Goal: Task Accomplishment & Management: Complete application form

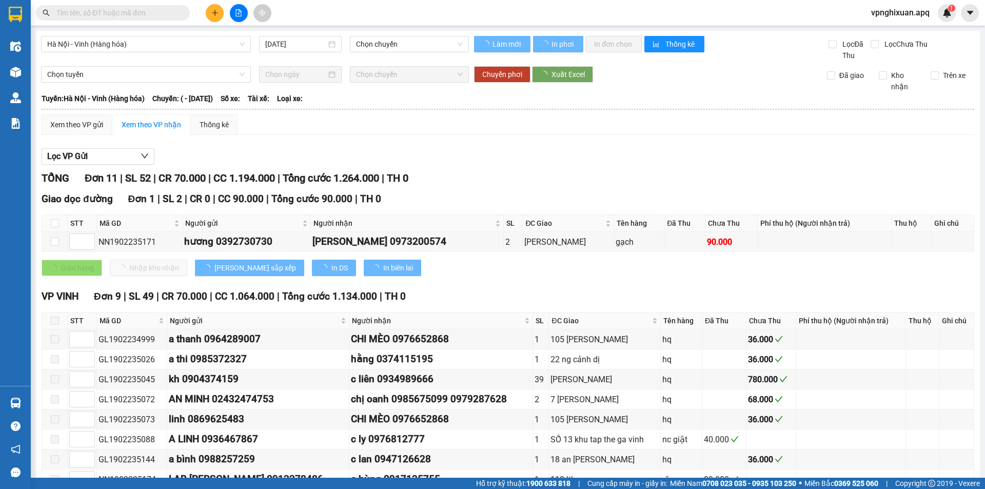
type input "[DATE]"
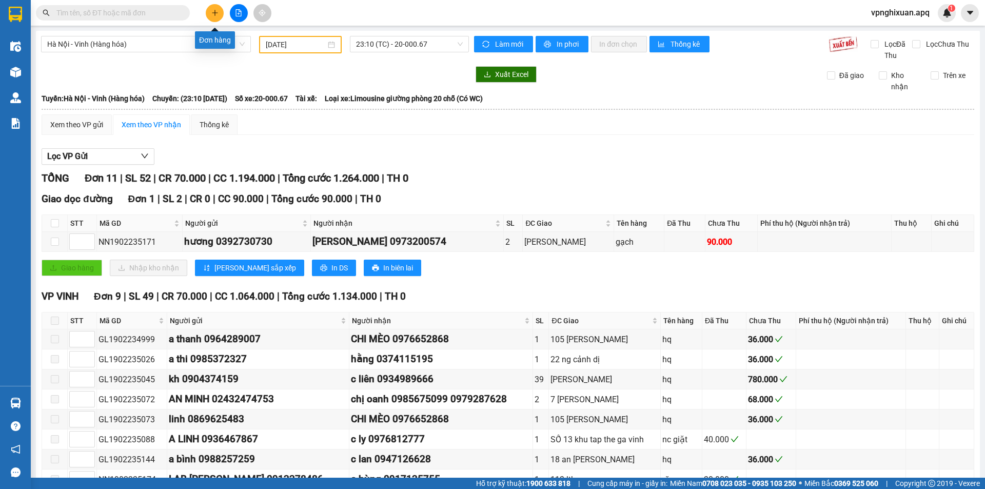
click at [208, 14] on button at bounding box center [215, 13] width 18 height 18
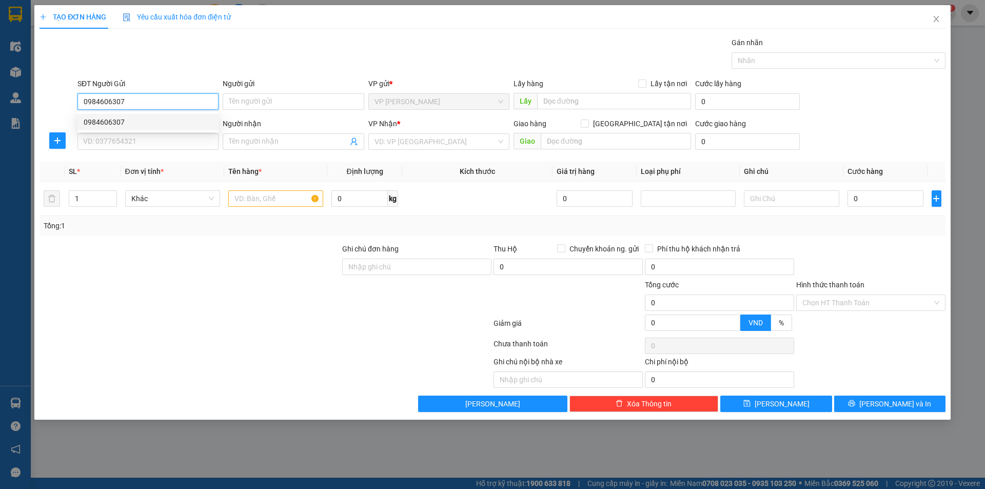
click at [141, 125] on div "0984606307" at bounding box center [148, 121] width 129 height 11
type input "0984606307"
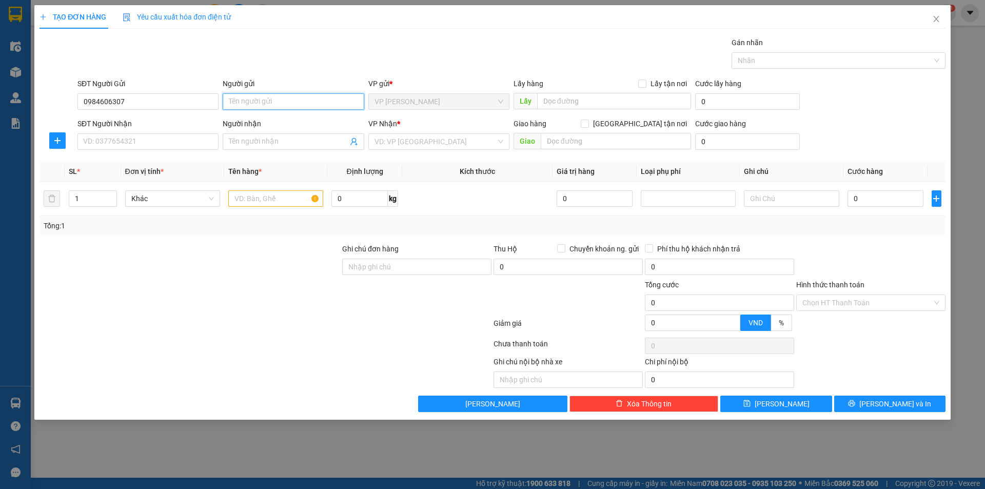
click at [294, 95] on input "Người gửi" at bounding box center [293, 101] width 141 height 16
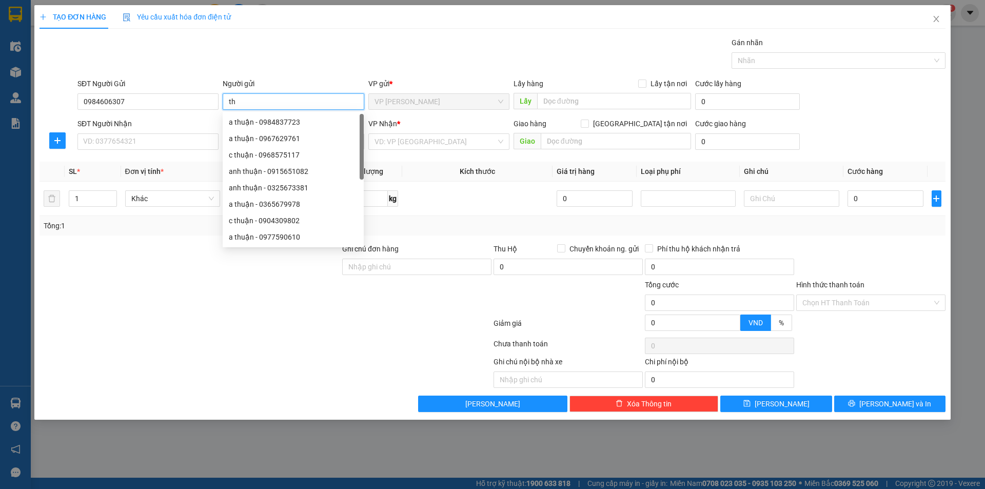
type input "t"
type input "anh thuận"
click at [118, 141] on input "SĐT Người Nhận" at bounding box center [147, 141] width 141 height 16
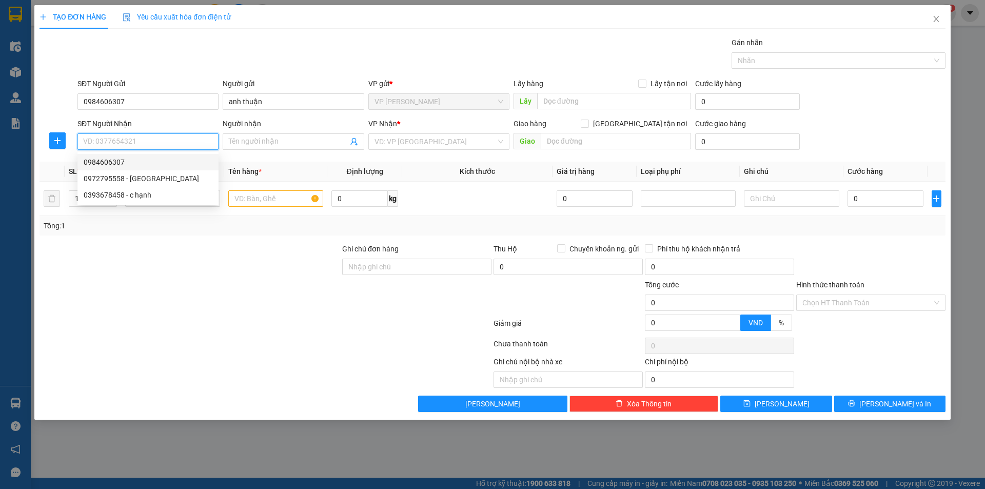
click at [118, 167] on div "0984606307" at bounding box center [148, 161] width 129 height 11
type input "0984606307"
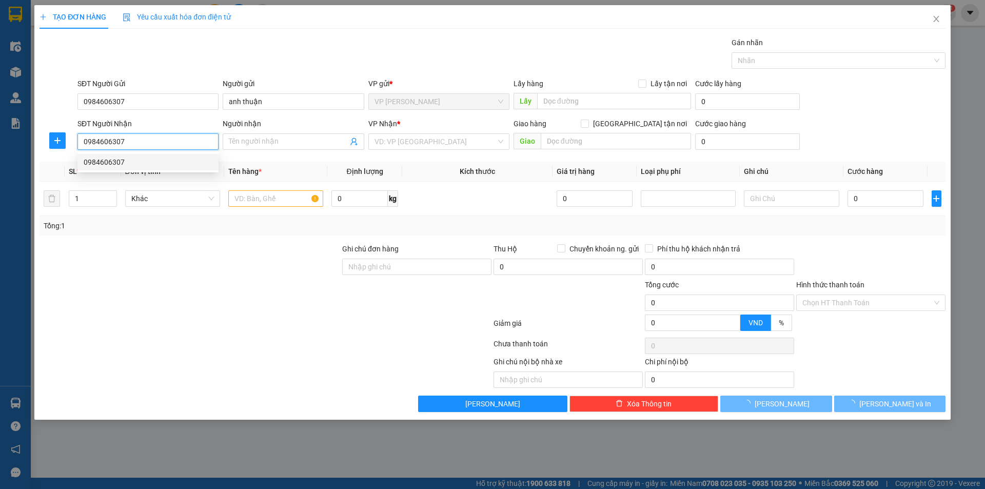
checkbox input "true"
type input "vp"
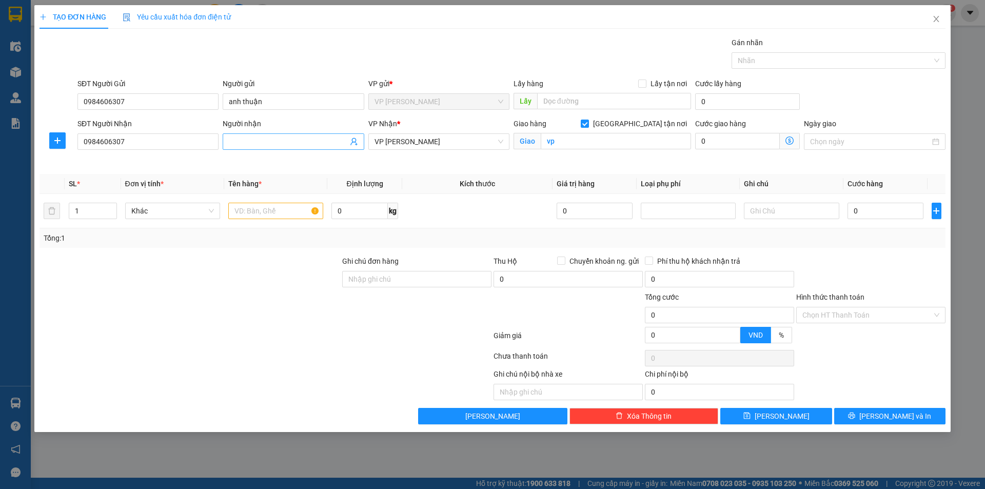
click at [255, 137] on input "Người nhận" at bounding box center [288, 141] width 118 height 11
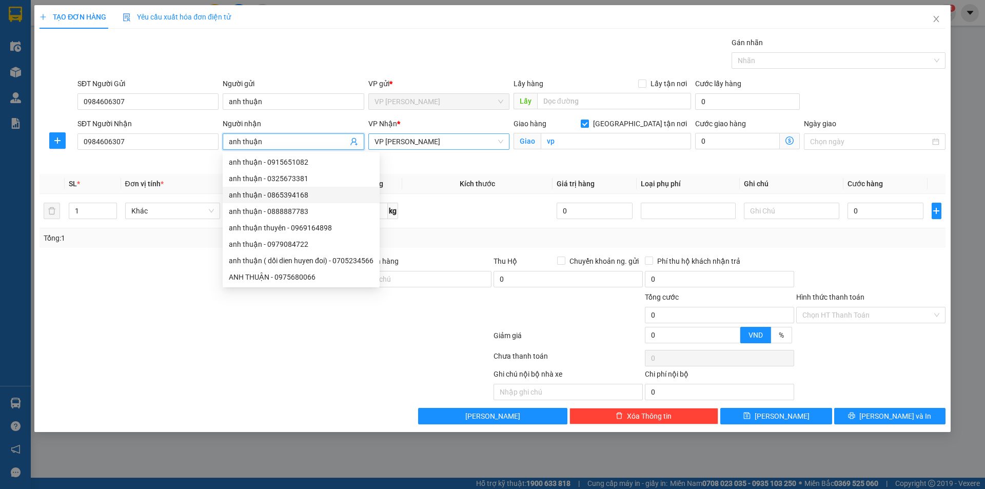
click at [437, 138] on span "VP [PERSON_NAME]" at bounding box center [438, 141] width 129 height 15
type input "anh thuận"
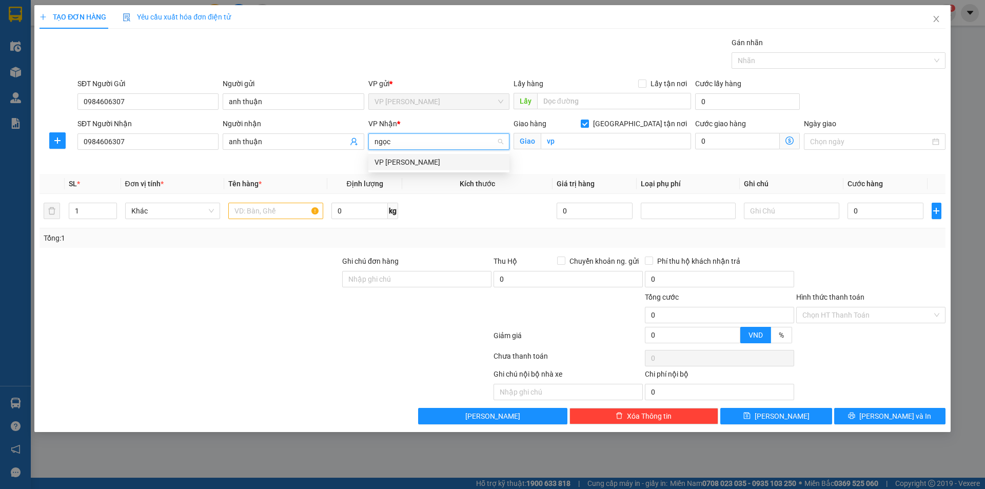
type input "ngọc"
click at [485, 170] on body "Kết quả tìm kiếm ( 0 ) Bộ lọc No Data vpnghixuan.apq 1 Điều hành xe Kho hàng mớ…" at bounding box center [492, 244] width 985 height 489
click at [484, 148] on span "VP [PERSON_NAME]" at bounding box center [438, 141] width 129 height 15
type input "ngọc"
click at [425, 162] on div "VP [PERSON_NAME]" at bounding box center [438, 161] width 129 height 11
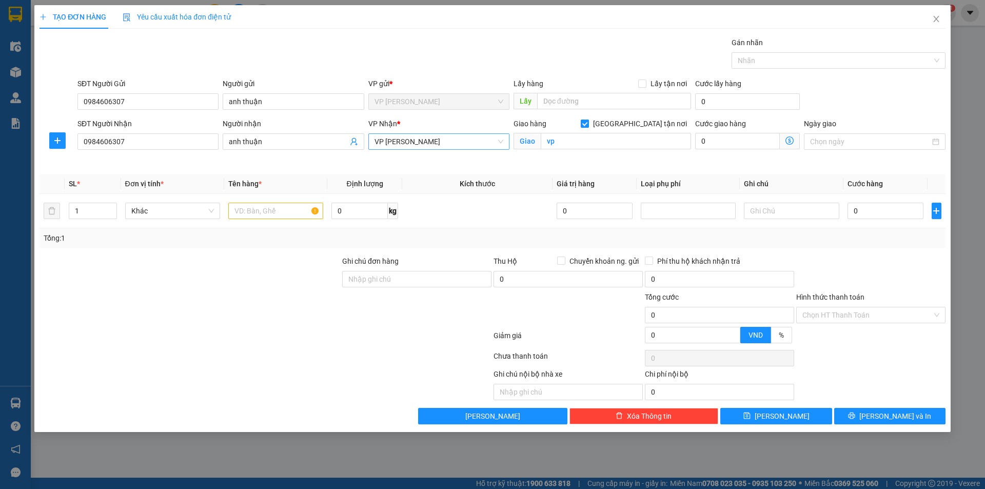
click at [588, 123] on input "[GEOGRAPHIC_DATA] tận nơi" at bounding box center [583, 122] width 7 height 7
checkbox input "false"
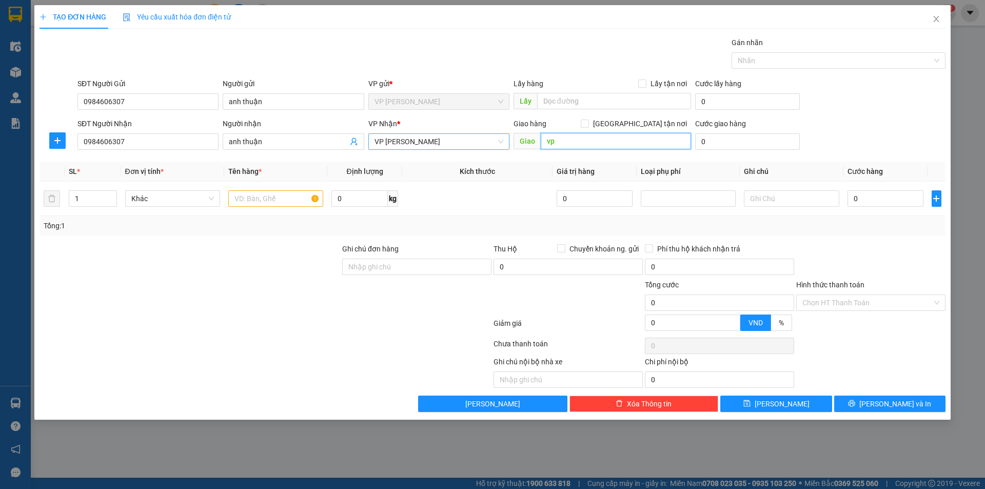
click at [641, 147] on input "vp" at bounding box center [615, 141] width 150 height 16
click at [273, 203] on input "text" at bounding box center [275, 198] width 95 height 16
type input "thực phẩm"
click at [850, 202] on input "0" at bounding box center [885, 198] width 76 height 16
type input "3"
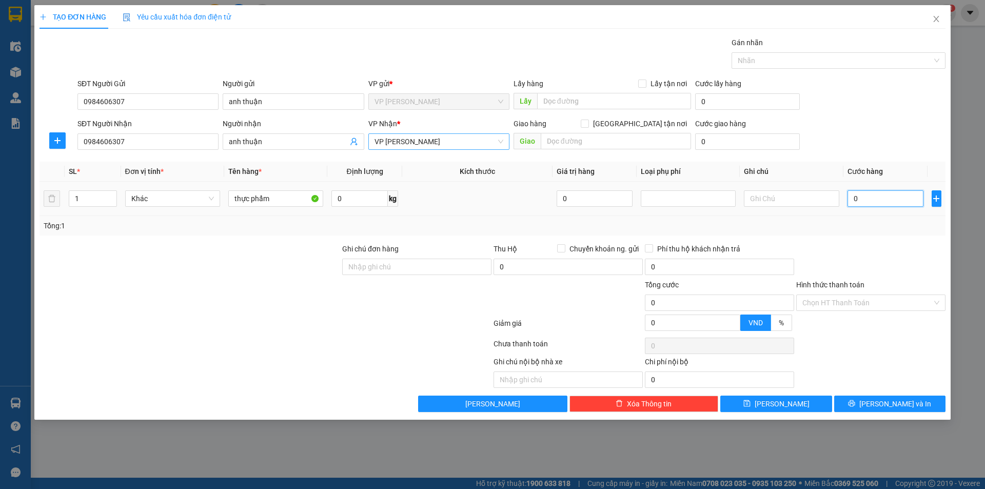
type input "3"
type input "30"
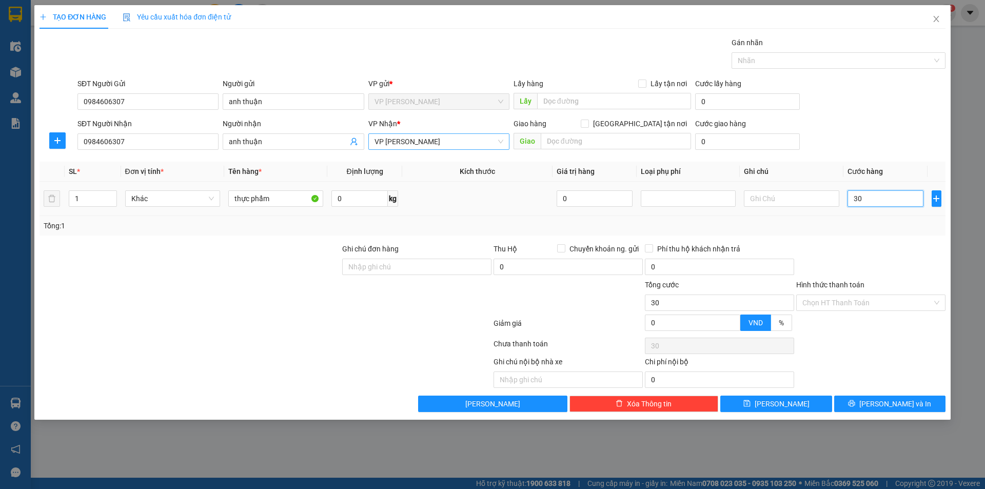
type input "300"
type input "3.000"
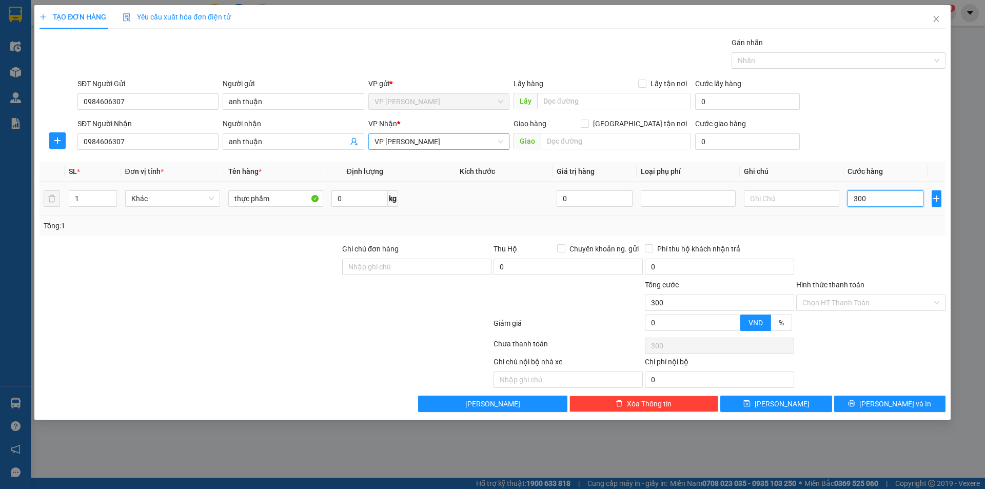
type input "3.000"
type input "30.000"
type input "300.000"
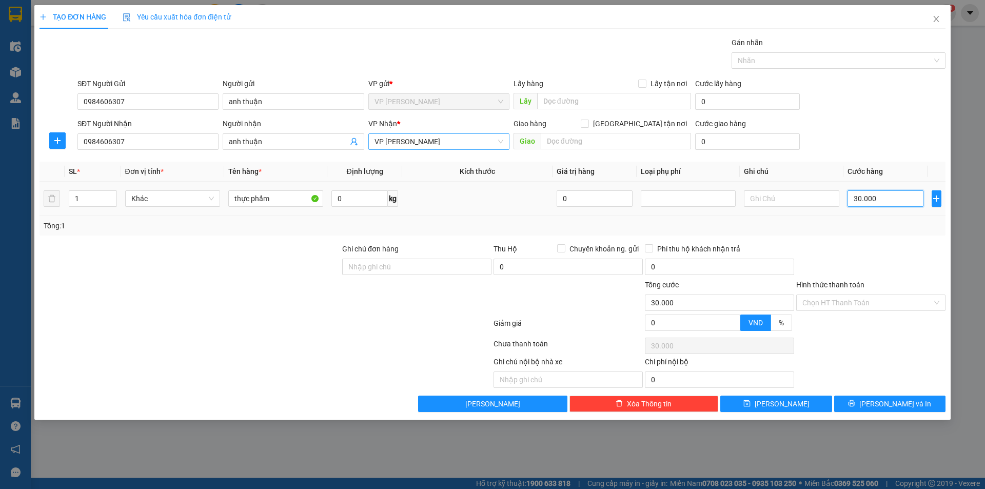
type input "300.000"
type input "30.000"
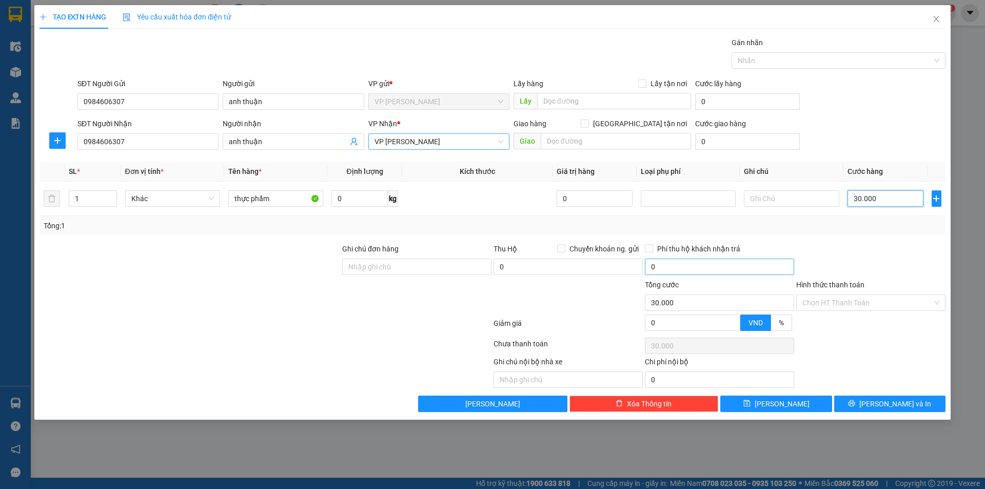
type input "3.000"
type input "300"
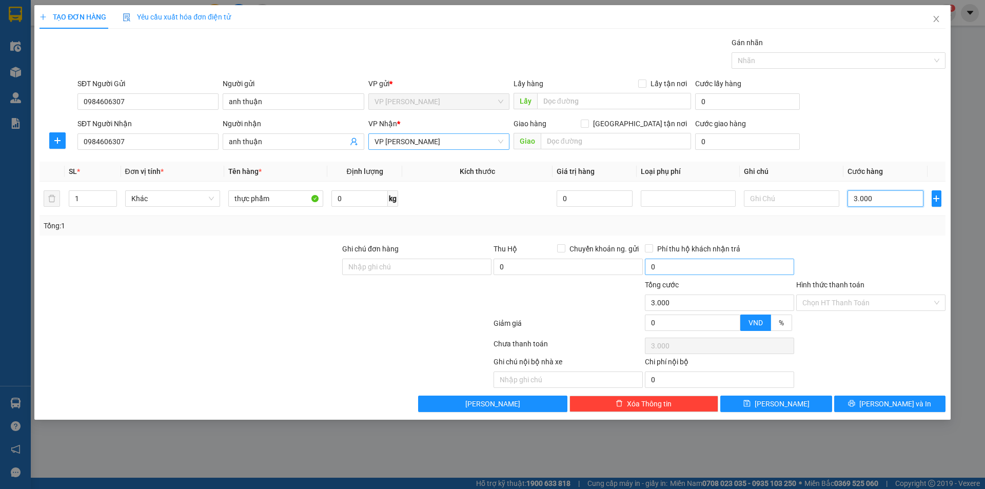
type input "300"
type input "30"
type input "3"
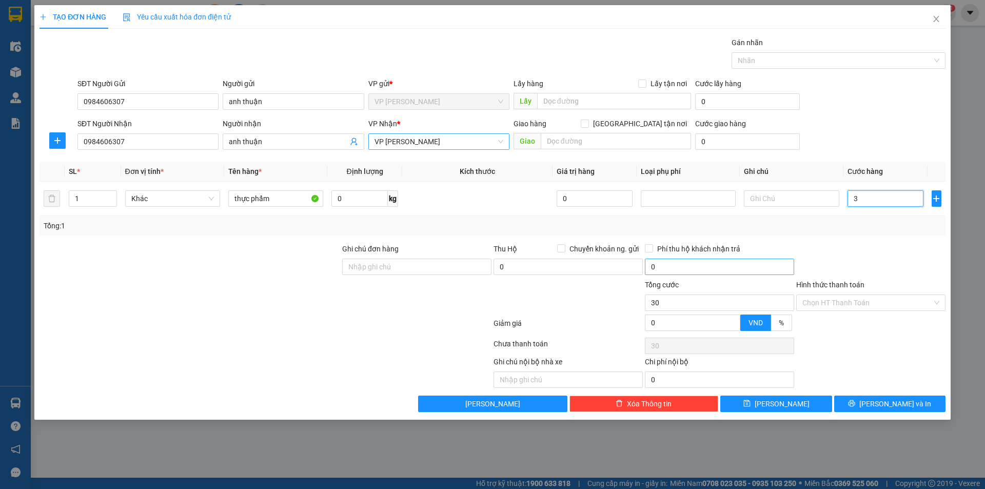
type input "3"
type input "0"
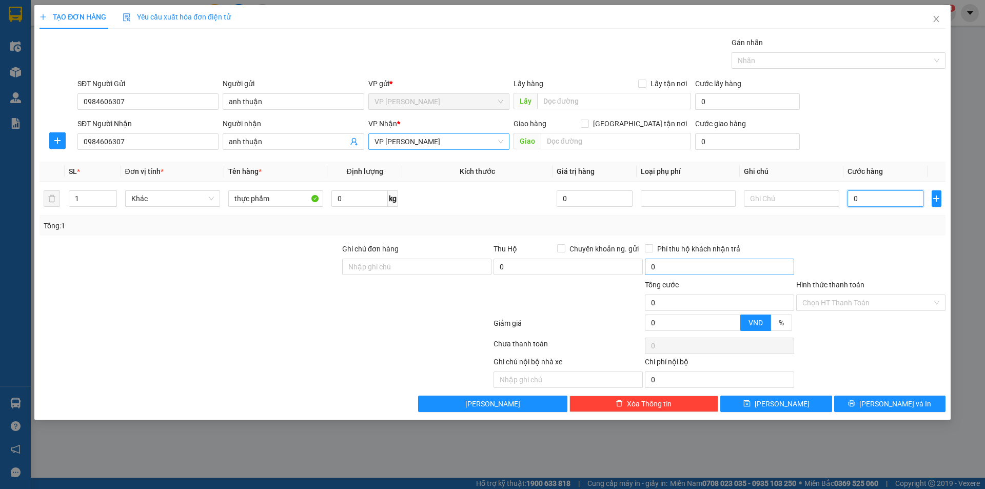
type input "04"
type input "4"
type input "040"
type input "40"
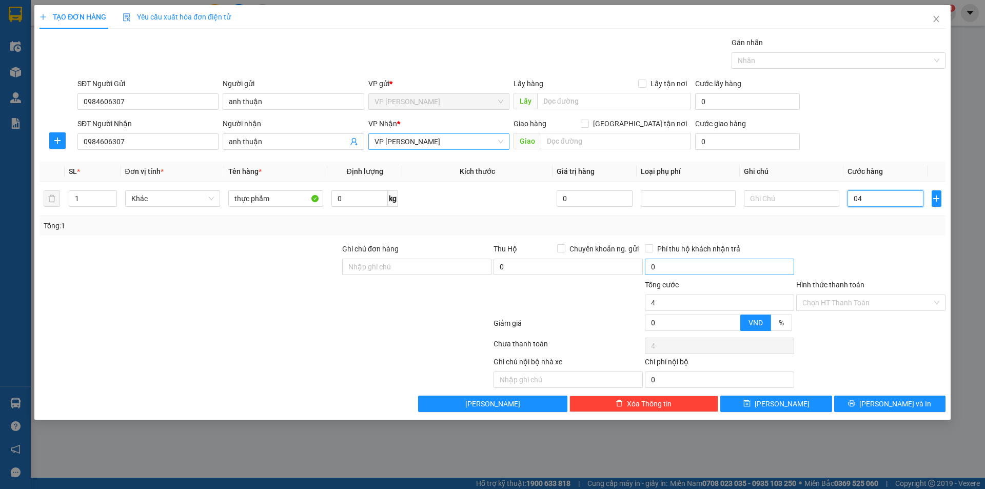
type input "40"
type input "0.400"
type input "400"
type input "04.000"
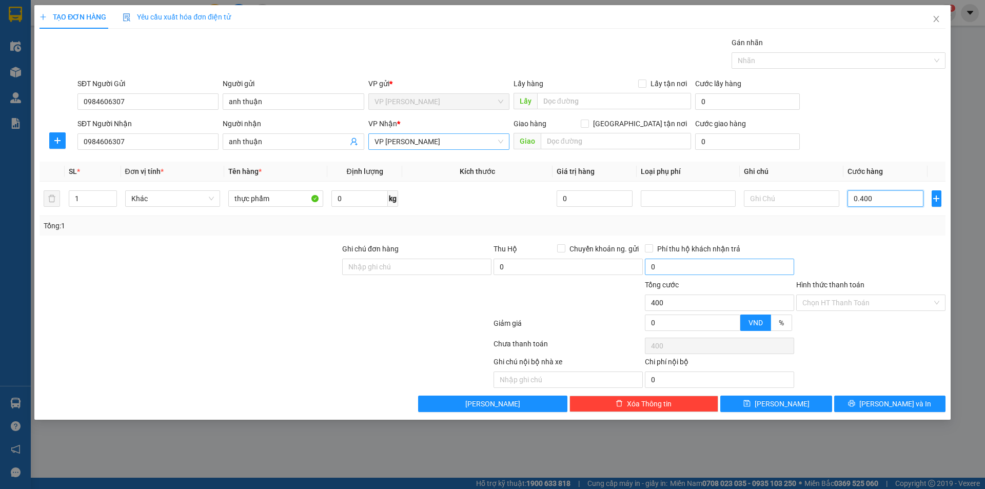
type input "4.000"
type input "040.000"
type input "40.000"
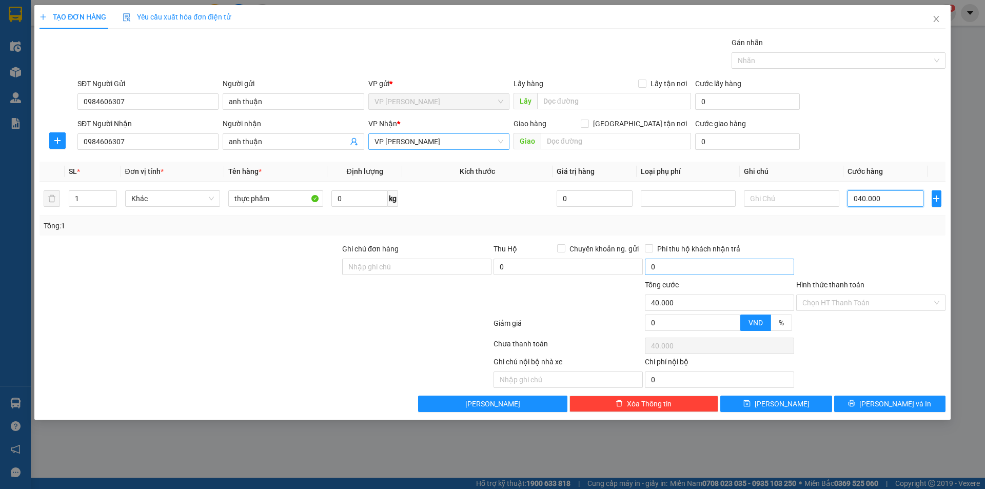
type input "04.000"
type input "4.000"
type input "0.400"
type input "400"
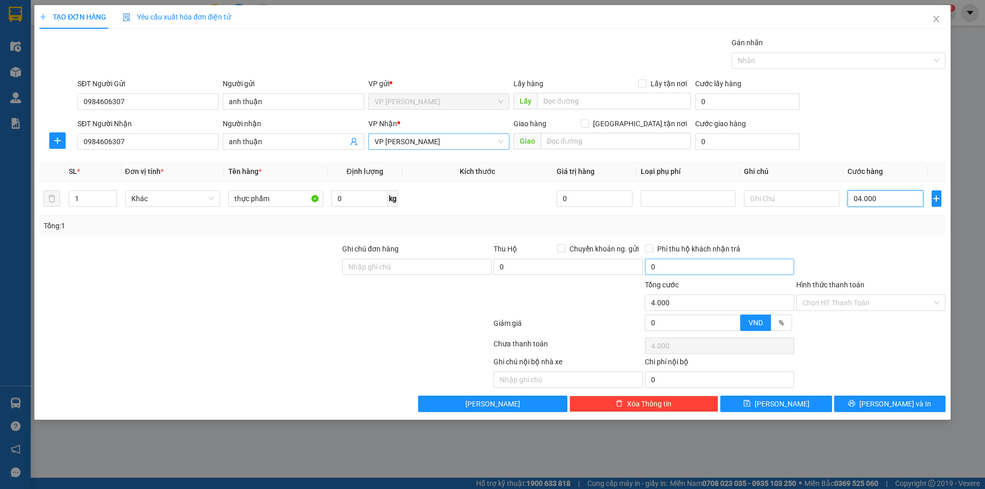
type input "400"
type input "040"
type input "40"
type input "04"
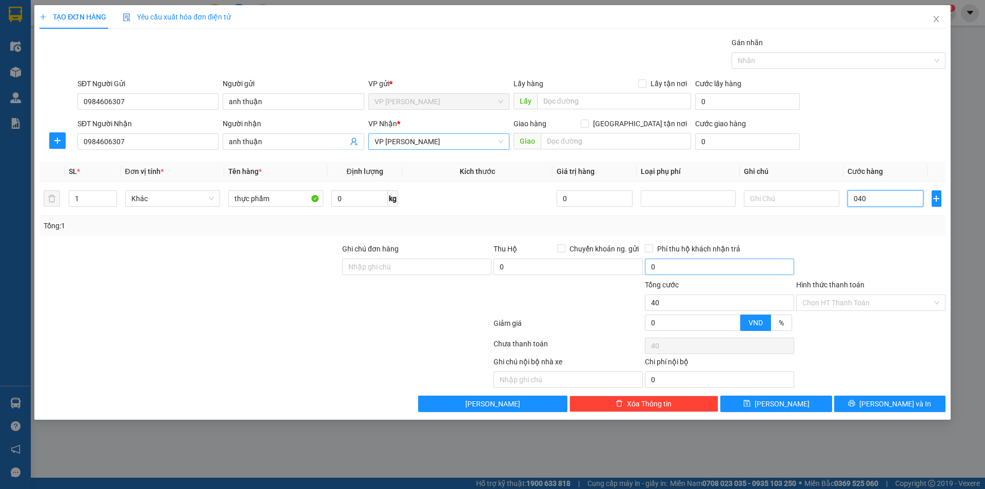
type input "4"
type input "0"
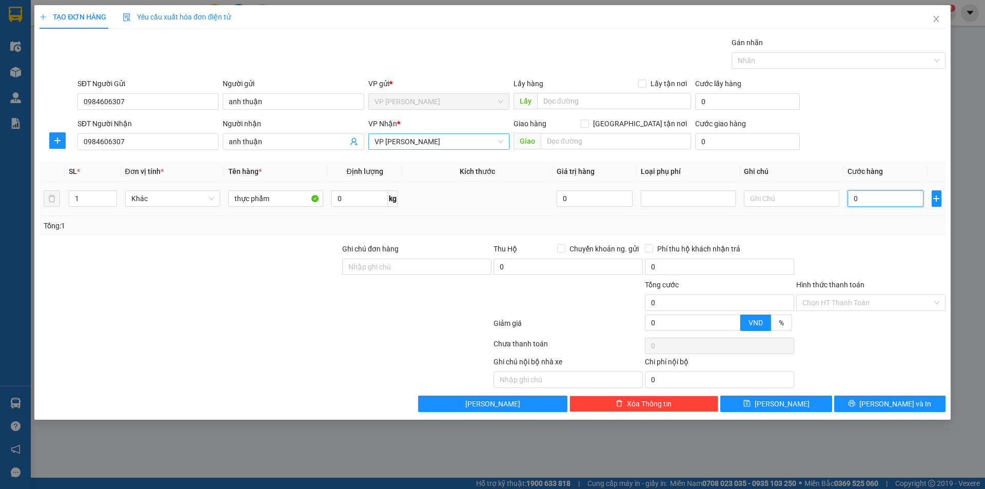
click at [850, 199] on input "0" at bounding box center [885, 198] width 76 height 16
type input "40"
type input "400"
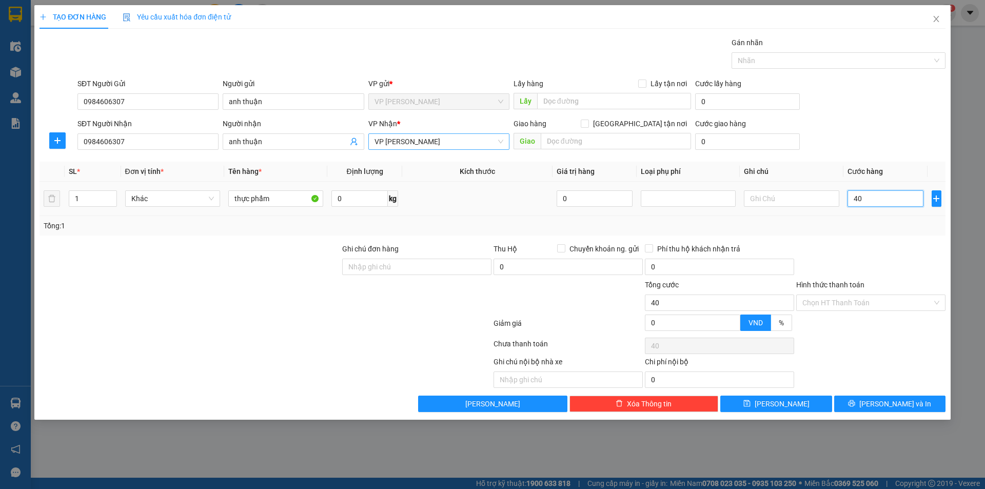
type input "400"
type input "4.000"
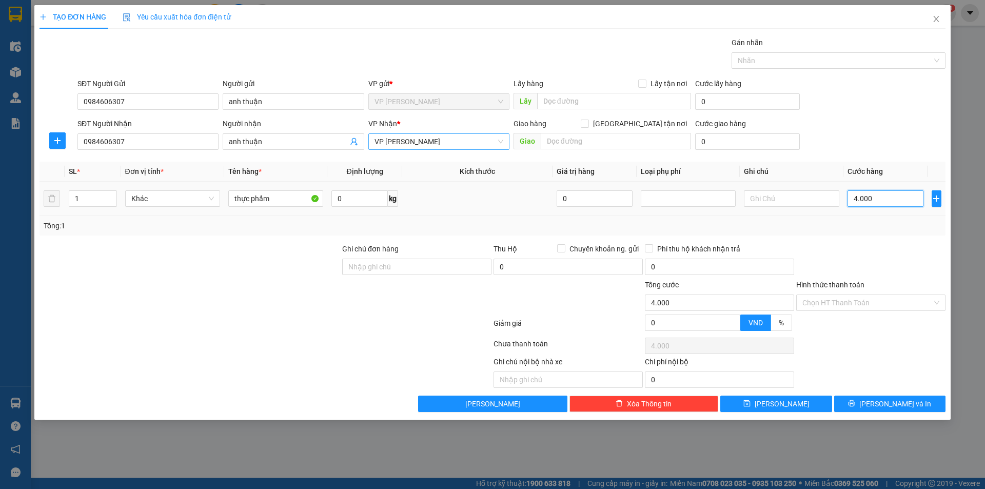
type input "40.000"
click at [891, 405] on span "[PERSON_NAME] và In" at bounding box center [895, 403] width 72 height 11
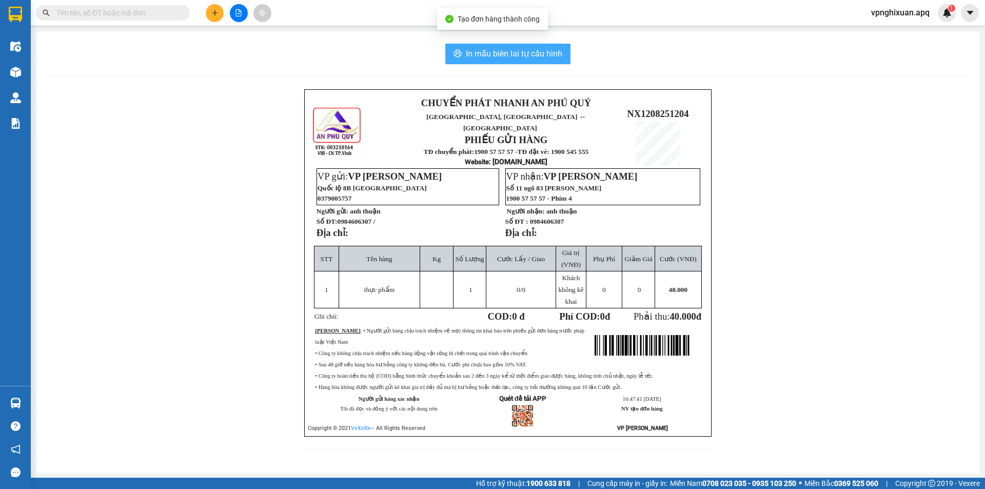
click at [526, 54] on span "In mẫu biên lai tự cấu hình" at bounding box center [514, 53] width 96 height 13
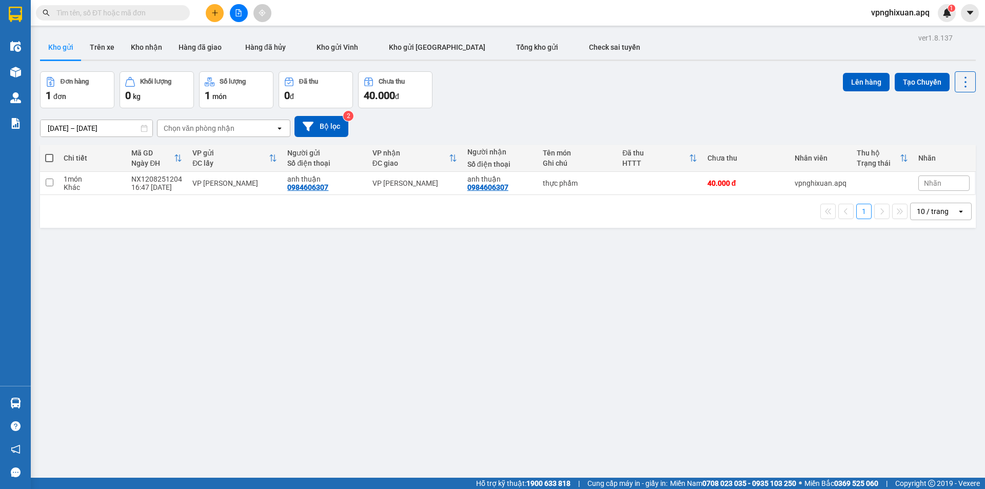
click at [477, 244] on div "ver 1.8.137 Kho gửi Trên xe Kho nhận Hàng đã giao Hàng đã hủy Kho gửi [PERSON_N…" at bounding box center [508, 275] width 944 height 489
click at [911, 184] on icon at bounding box center [914, 182] width 7 height 7
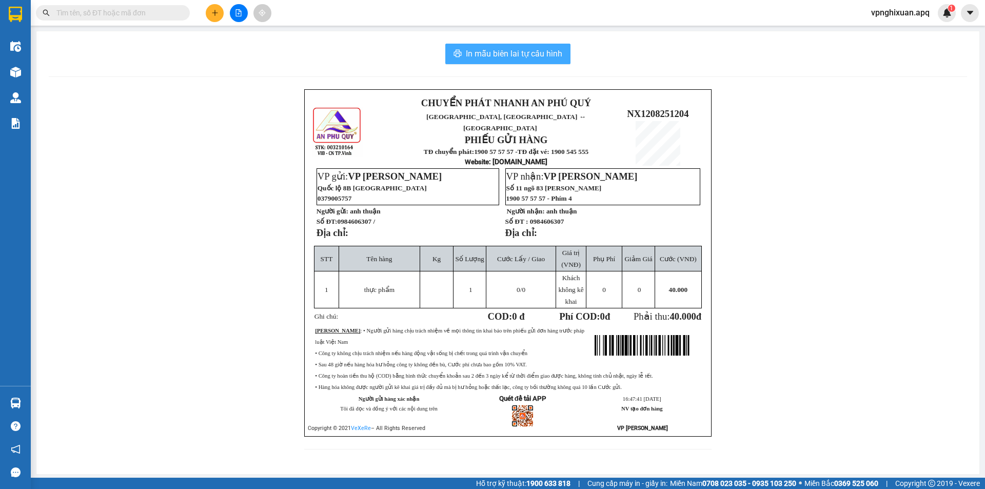
click at [503, 56] on span "In mẫu biên lai tự cấu hình" at bounding box center [514, 53] width 96 height 13
